Goal: Information Seeking & Learning: Learn about a topic

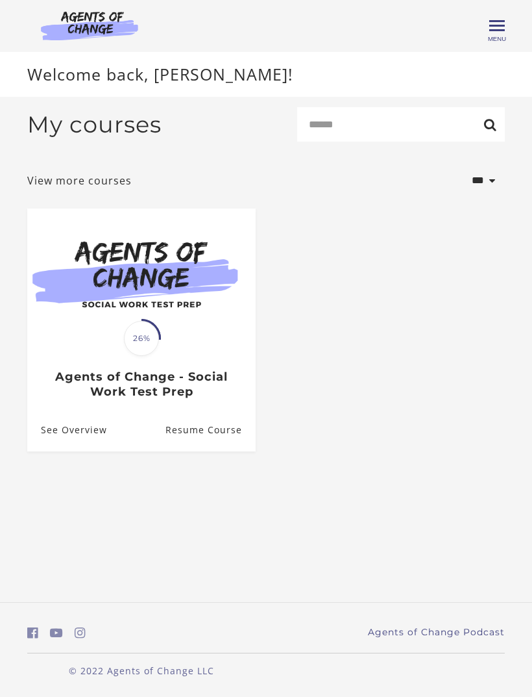
click at [110, 334] on img at bounding box center [141, 272] width 229 height 129
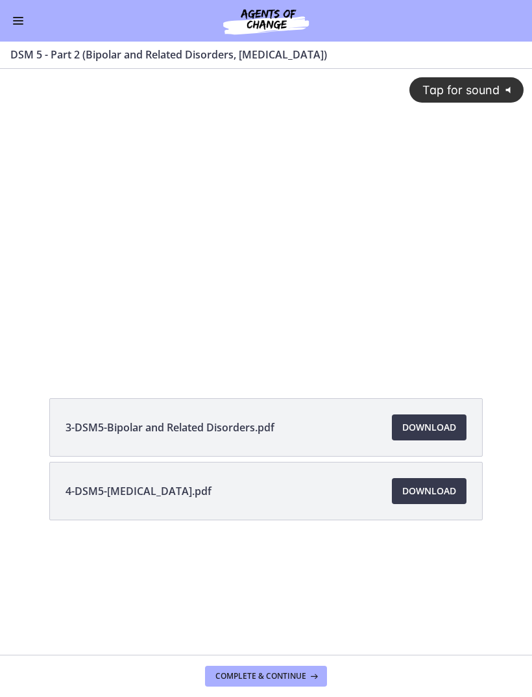
click at [14, 17] on span "Enable menu" at bounding box center [18, 17] width 10 height 1
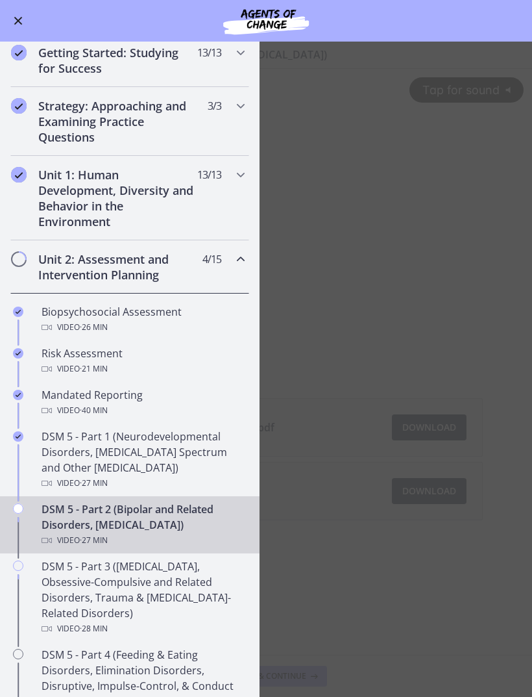
scroll to position [129, 0]
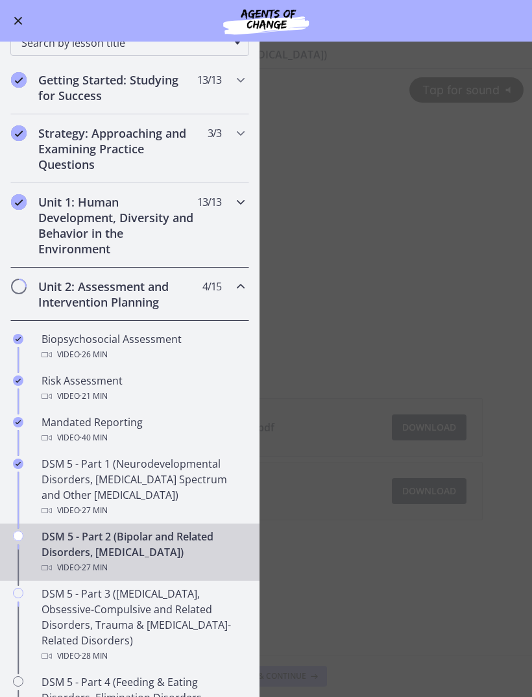
click at [192, 232] on h2 "Unit 1: Human Development, Diversity and Behavior in the Environment" at bounding box center [117, 225] width 158 height 62
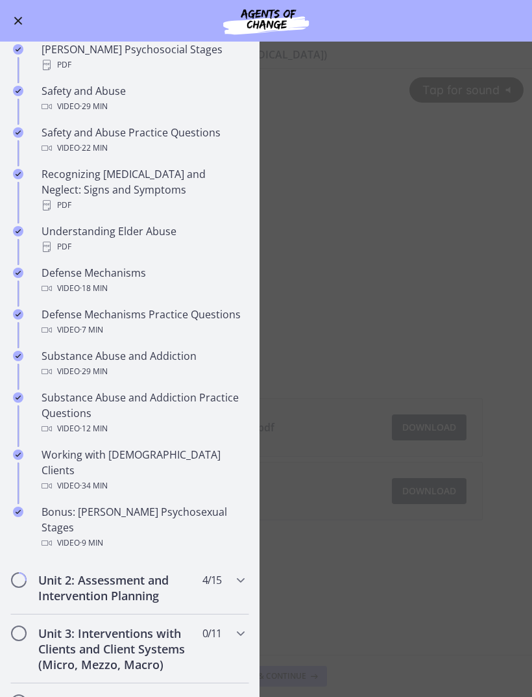
scroll to position [511, 0]
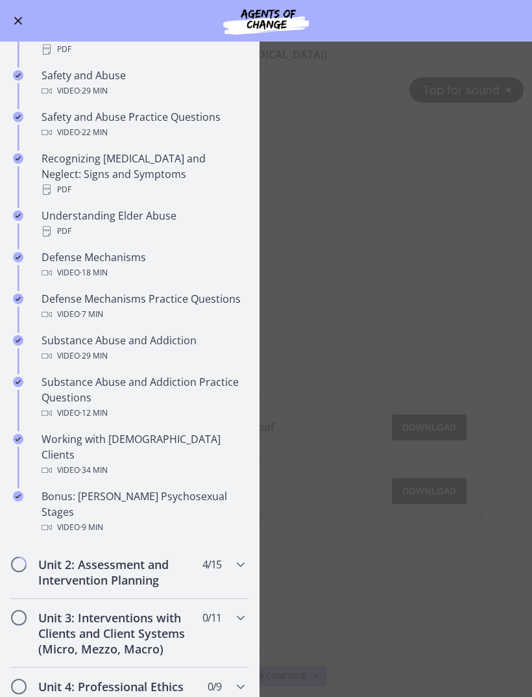
click at [123, 249] on div "Defense Mechanisms Video · 18 min" at bounding box center [143, 264] width 203 height 31
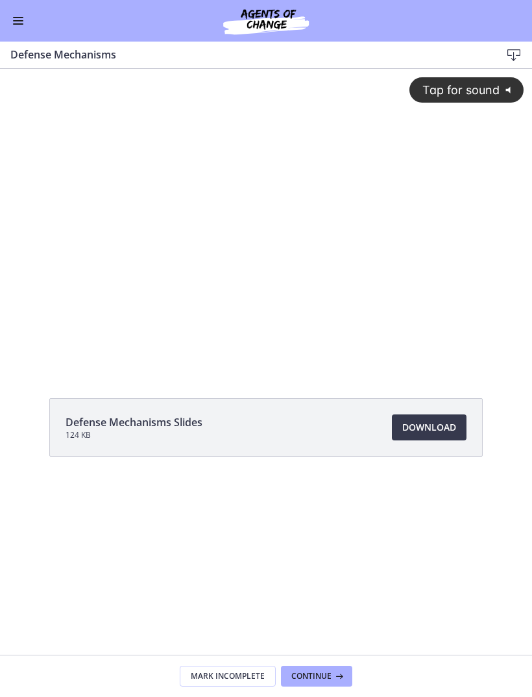
click at [480, 83] on span "Tap for sound" at bounding box center [455, 90] width 89 height 14
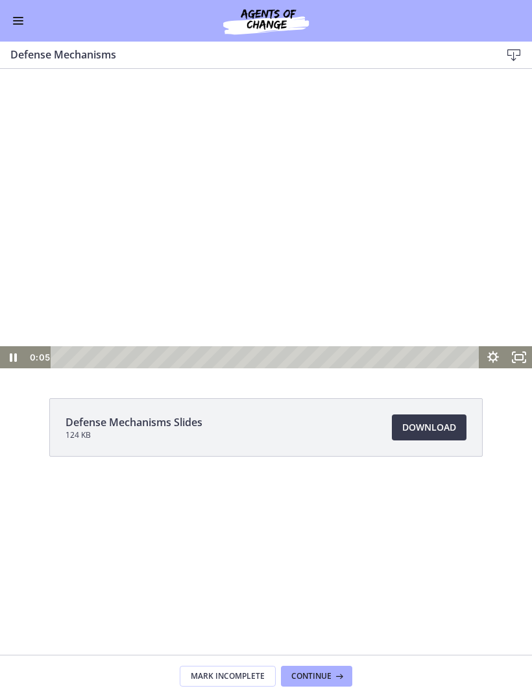
click at [237, 223] on div at bounding box center [266, 218] width 532 height 299
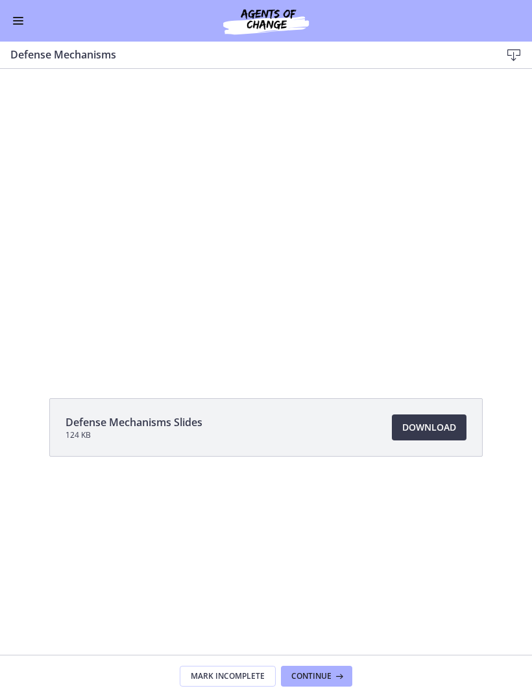
click at [258, 218] on div at bounding box center [266, 218] width 532 height 299
click at [216, 266] on div at bounding box center [266, 218] width 532 height 299
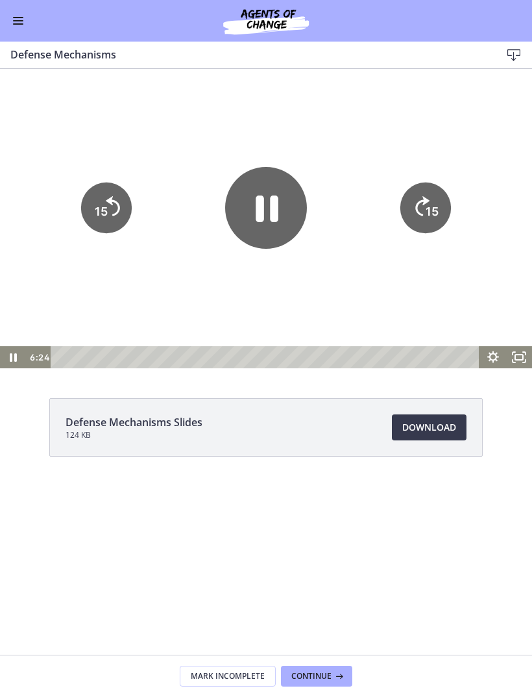
click at [264, 219] on icon "Pause" at bounding box center [266, 208] width 82 height 82
click at [261, 214] on icon "Play Video" at bounding box center [266, 207] width 19 height 25
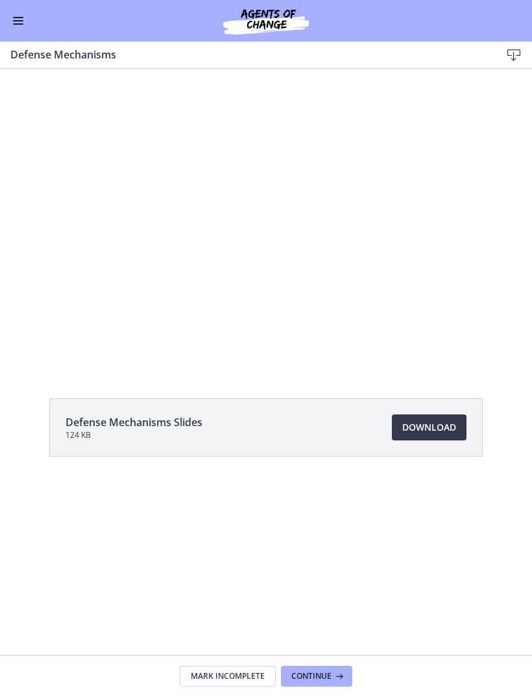
click at [254, 280] on div at bounding box center [266, 218] width 532 height 299
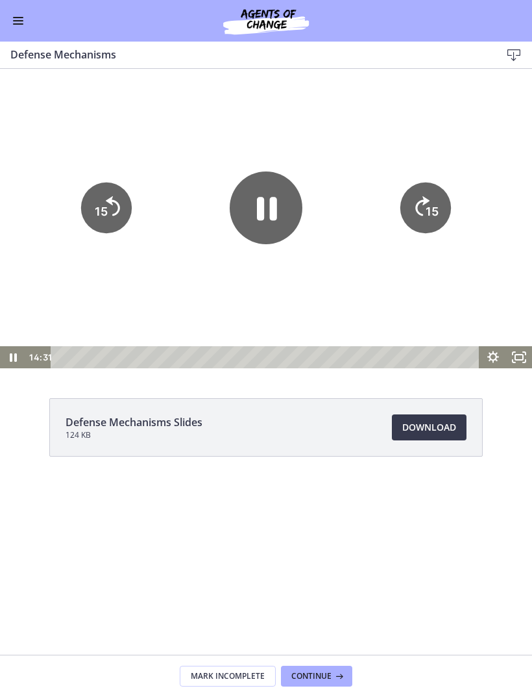
click at [258, 227] on icon "Pause" at bounding box center [266, 207] width 73 height 73
click at [261, 195] on icon "Play Video" at bounding box center [266, 207] width 19 height 25
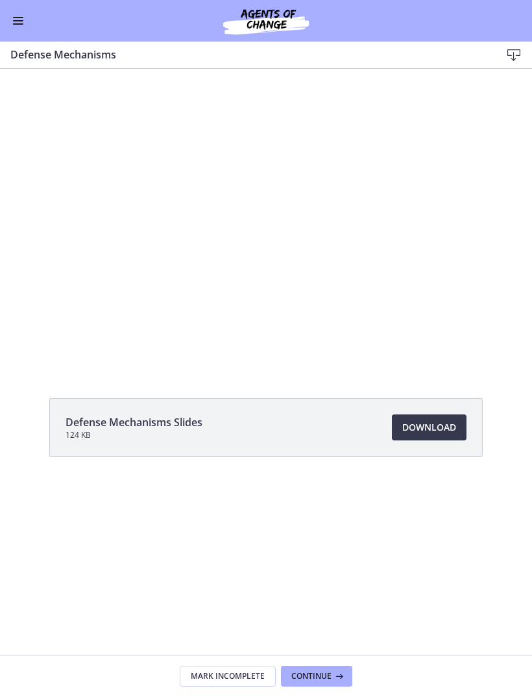
click at [56, 259] on div at bounding box center [266, 218] width 532 height 299
click at [14, 31] on div "Go to Dashboard" at bounding box center [266, 21] width 532 height 42
click at [16, 21] on button "Enable menu" at bounding box center [18, 21] width 16 height 16
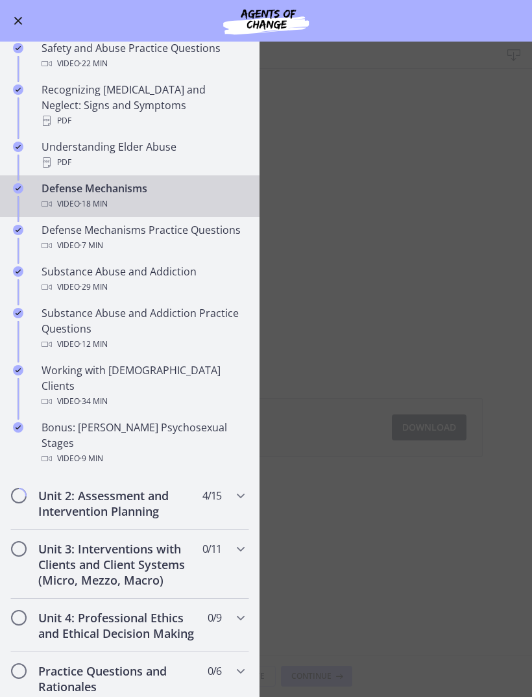
scroll to position [579, 0]
click at [154, 264] on div "Substance Abuse and Addiction Video · 29 min" at bounding box center [143, 279] width 203 height 31
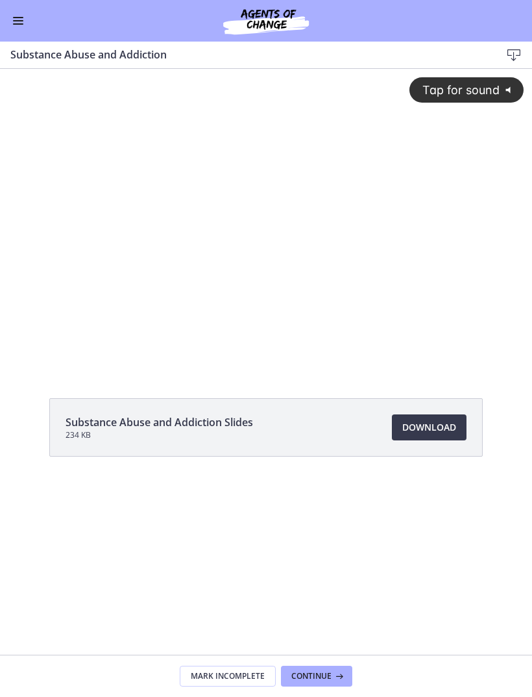
click at [303, 232] on div "Tap for sound @keyframes VOLUME_SMALL_WAVE_FLASH { 0% { opacity: 0; } 33% { opa…" at bounding box center [266, 207] width 532 height 277
click at [275, 272] on div at bounding box center [266, 218] width 532 height 299
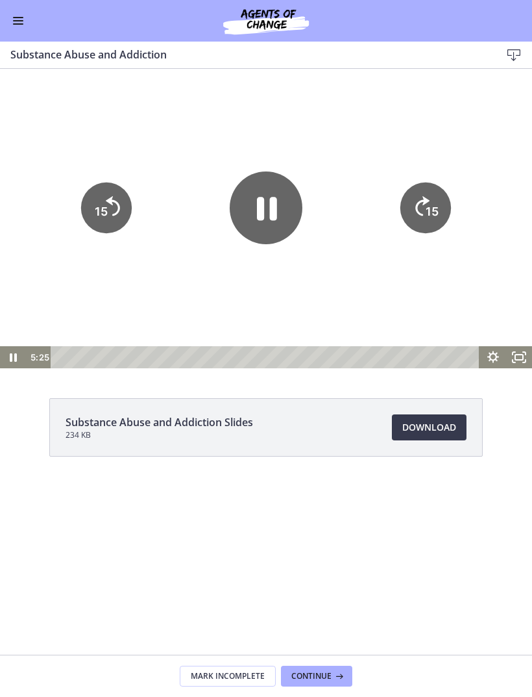
click at [255, 223] on icon "Pause" at bounding box center [266, 207] width 73 height 73
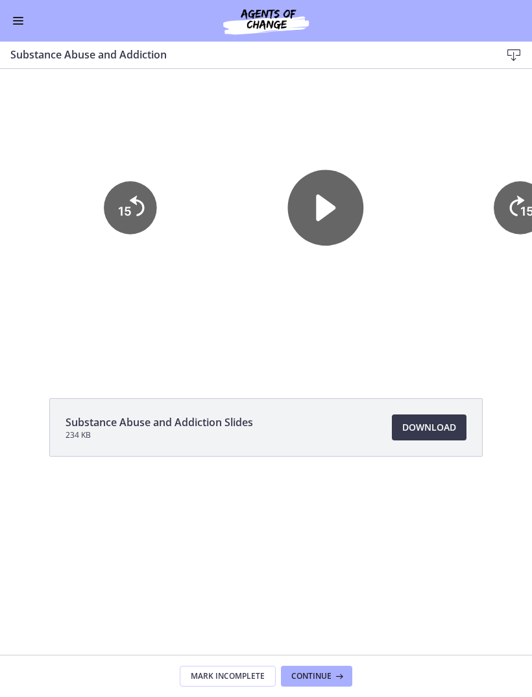
scroll to position [522, 0]
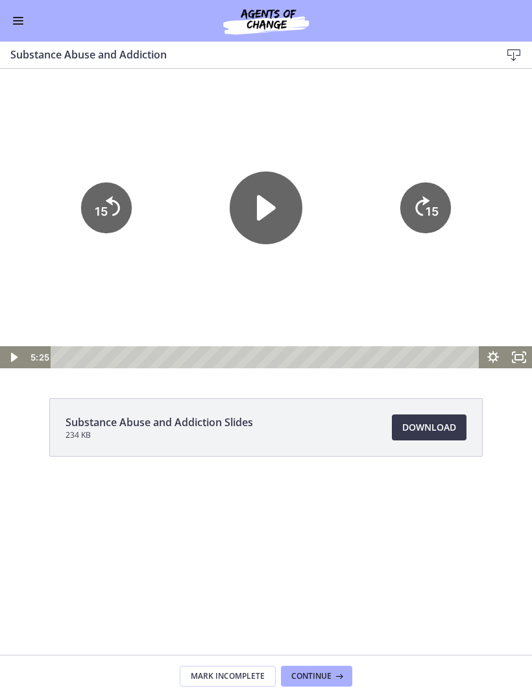
click at [266, 214] on icon "Play Video" at bounding box center [266, 207] width 19 height 25
click at [268, 215] on icon "Pause" at bounding box center [266, 207] width 73 height 73
click at [275, 216] on icon "Play Video" at bounding box center [266, 207] width 73 height 73
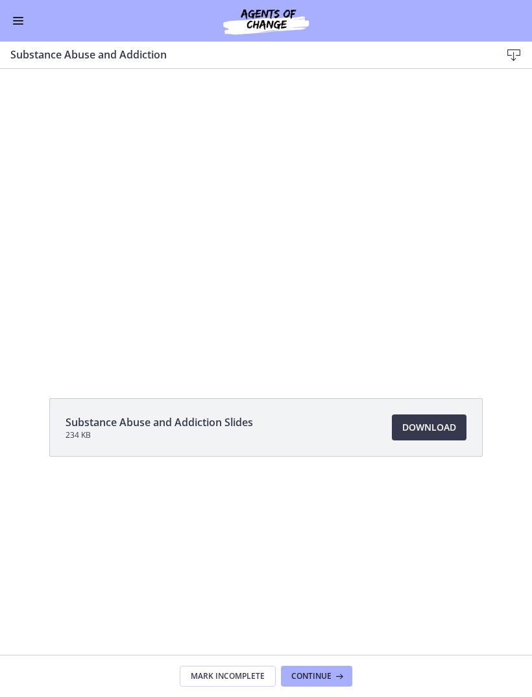
click at [263, 224] on div at bounding box center [266, 218] width 532 height 299
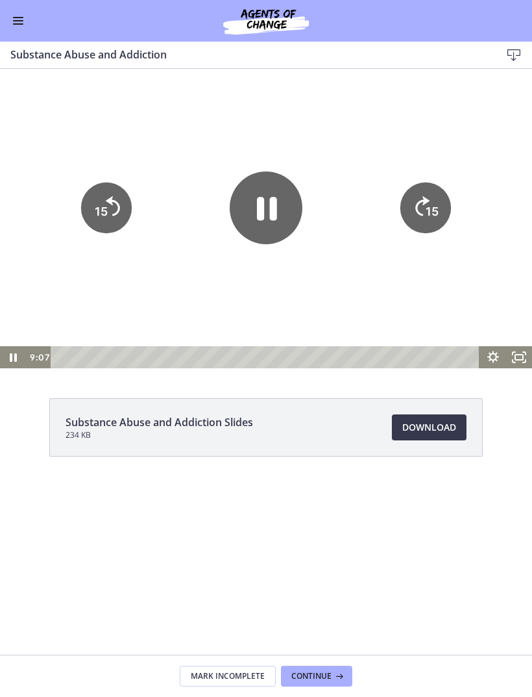
click at [279, 216] on icon "Pause" at bounding box center [266, 207] width 73 height 73
click at [245, 233] on icon "Play Video" at bounding box center [266, 207] width 73 height 73
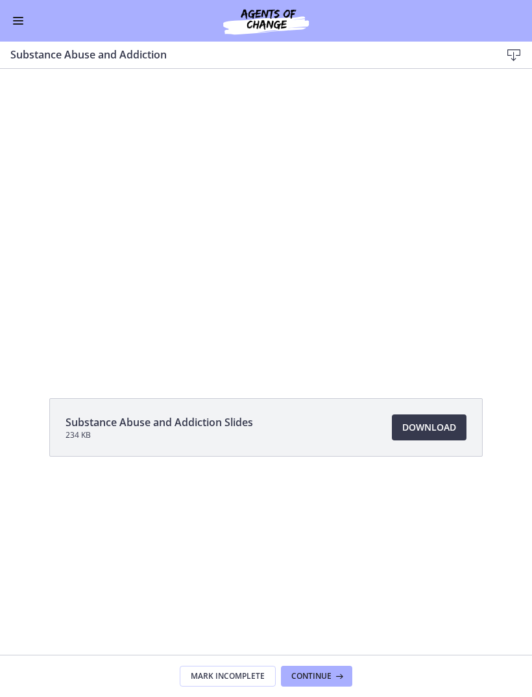
click at [441, 266] on div at bounding box center [266, 218] width 532 height 299
click at [154, 327] on div at bounding box center [266, 218] width 532 height 299
